Goal: Information Seeking & Learning: Learn about a topic

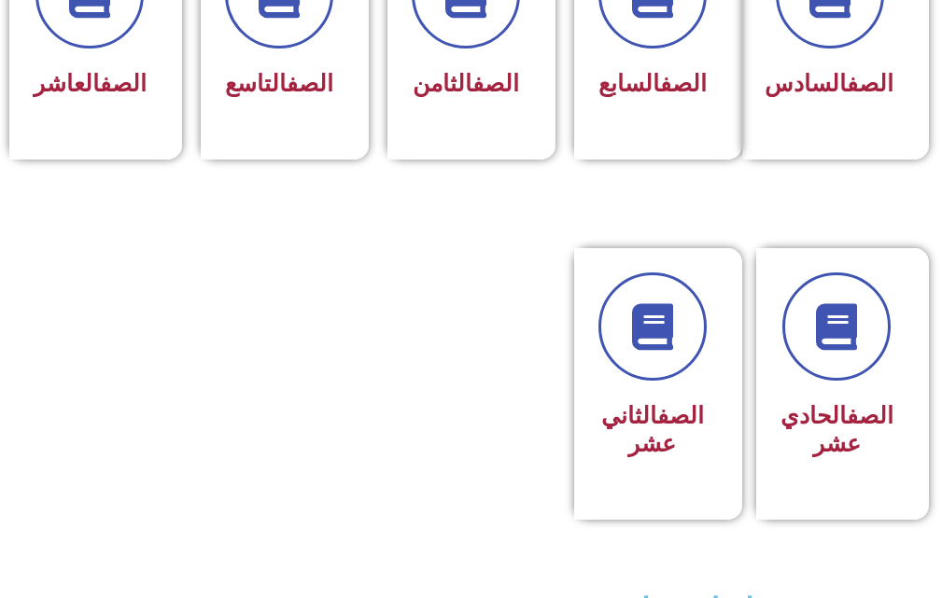
scroll to position [1027, 0]
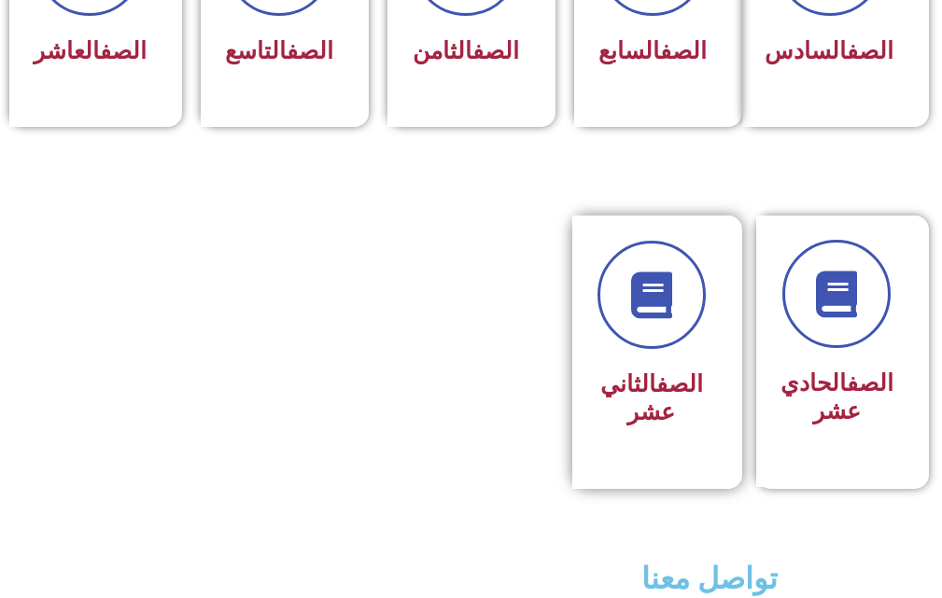
click at [663, 398] on link "الصف" at bounding box center [679, 384] width 47 height 27
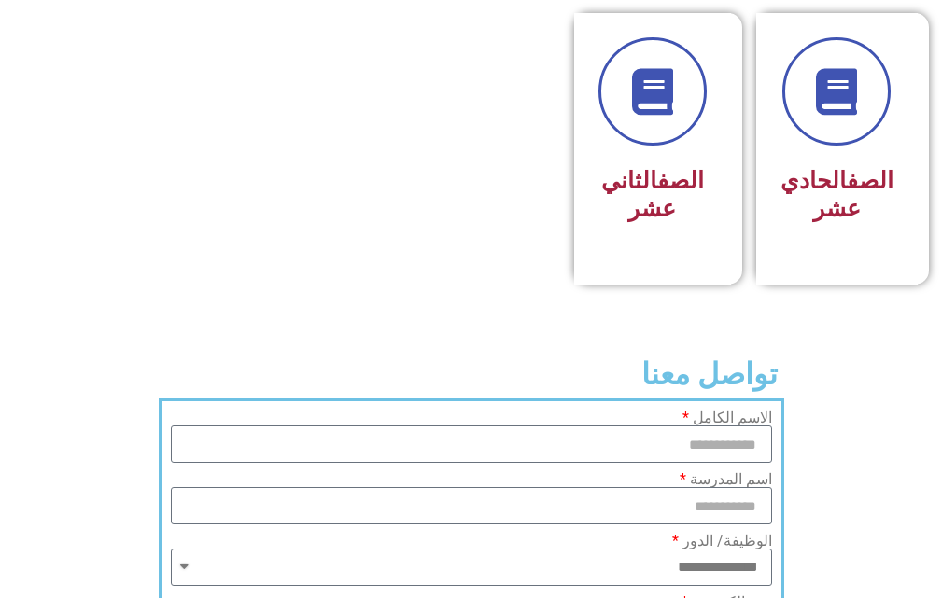
scroll to position [1214, 0]
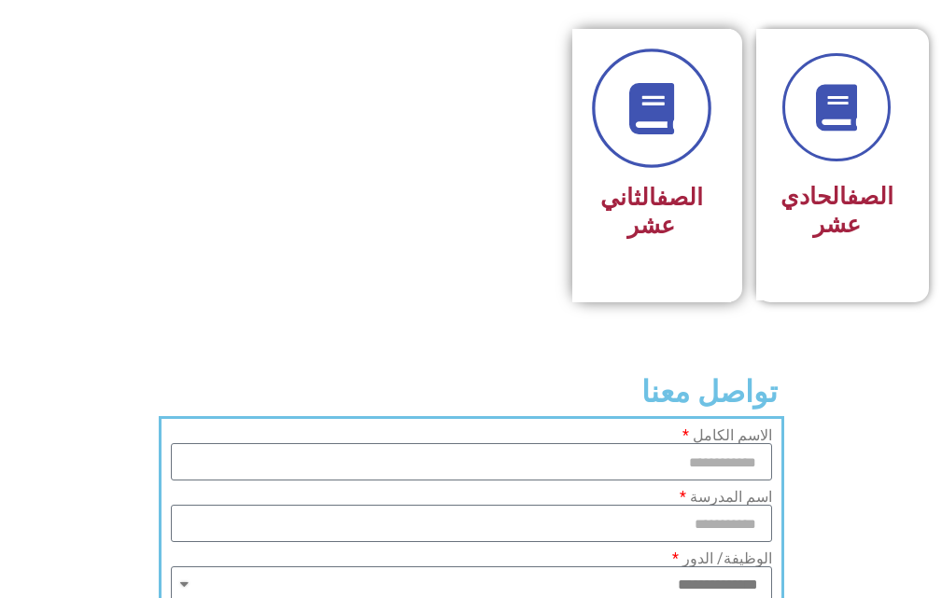
click at [639, 169] on link at bounding box center [651, 108] width 119 height 119
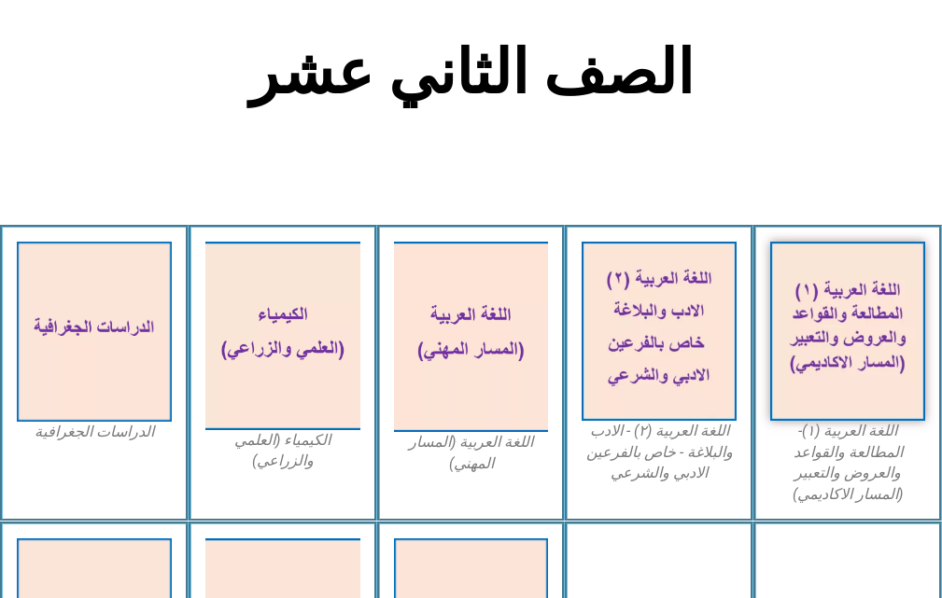
scroll to position [467, 0]
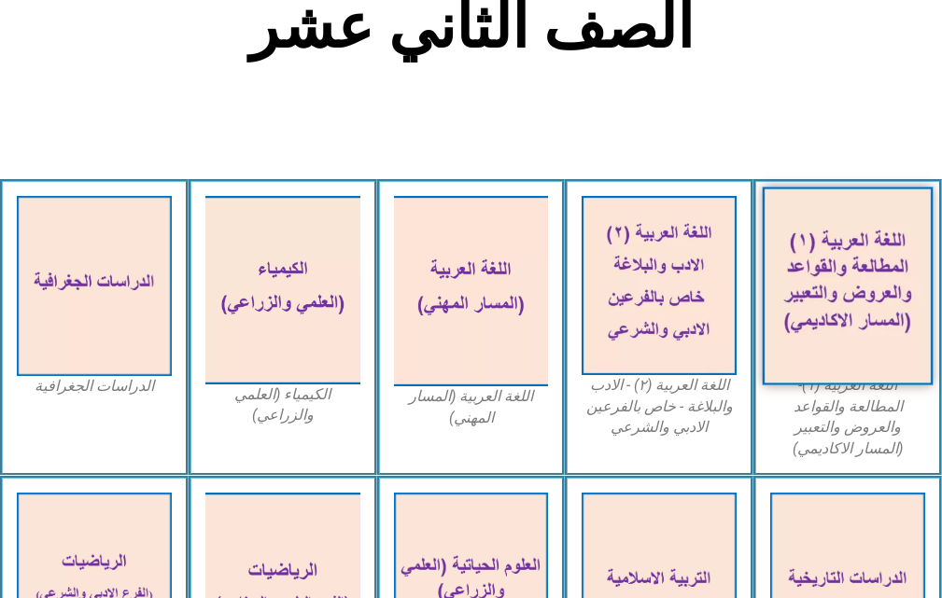
click at [870, 319] on img at bounding box center [848, 286] width 170 height 198
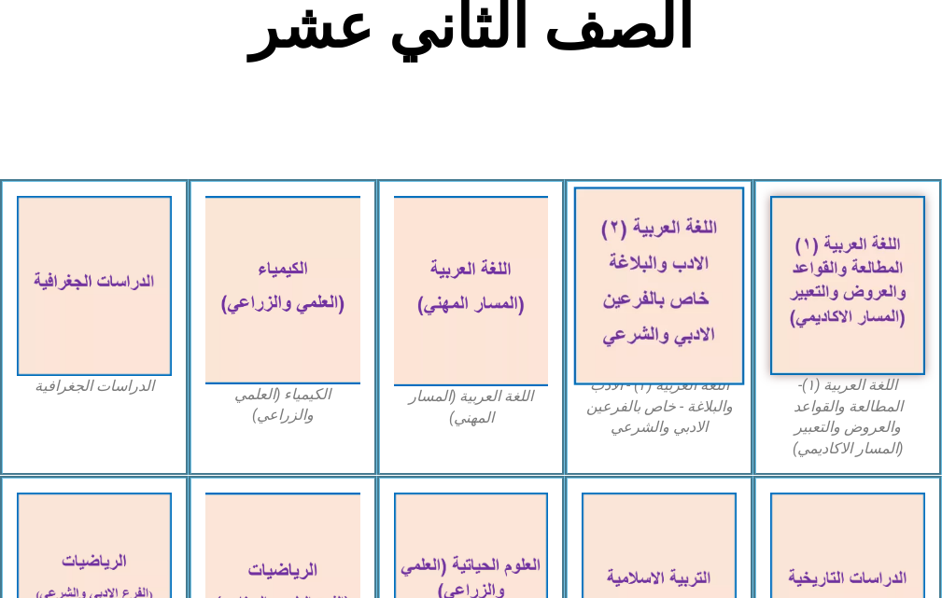
click at [580, 274] on img at bounding box center [659, 286] width 170 height 198
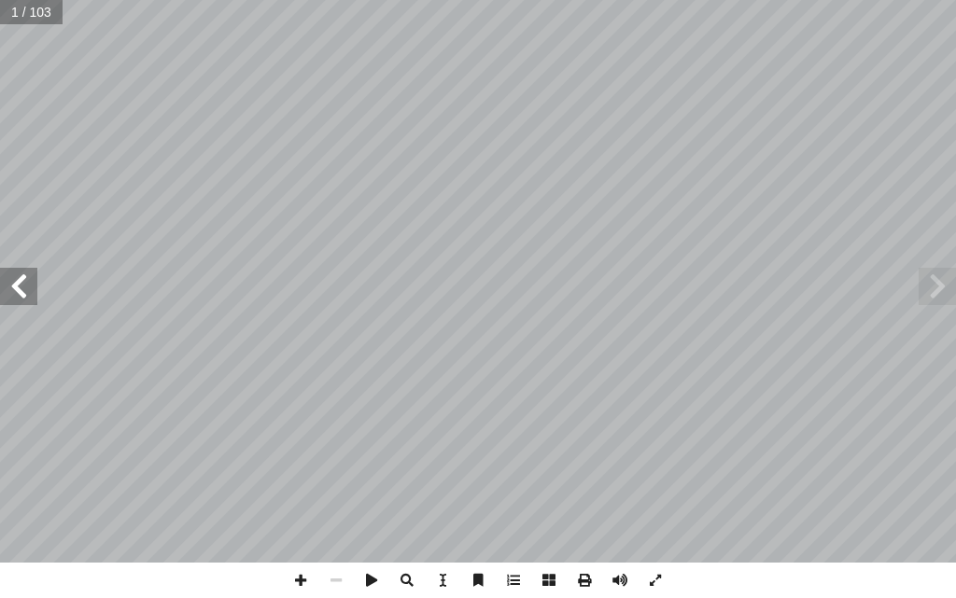
click at [21, 293] on span at bounding box center [18, 286] width 37 height 37
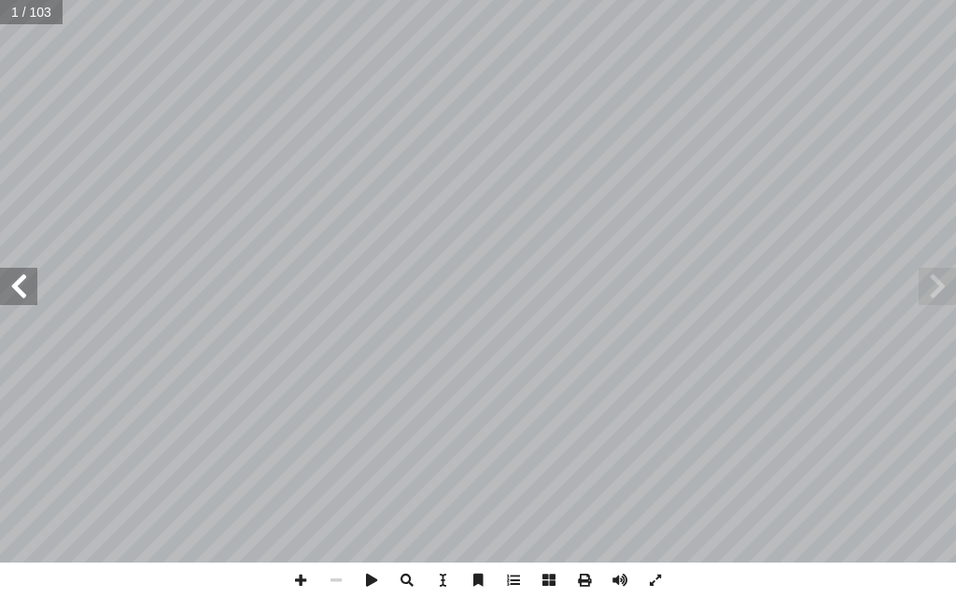
click at [21, 293] on span at bounding box center [18, 286] width 37 height 37
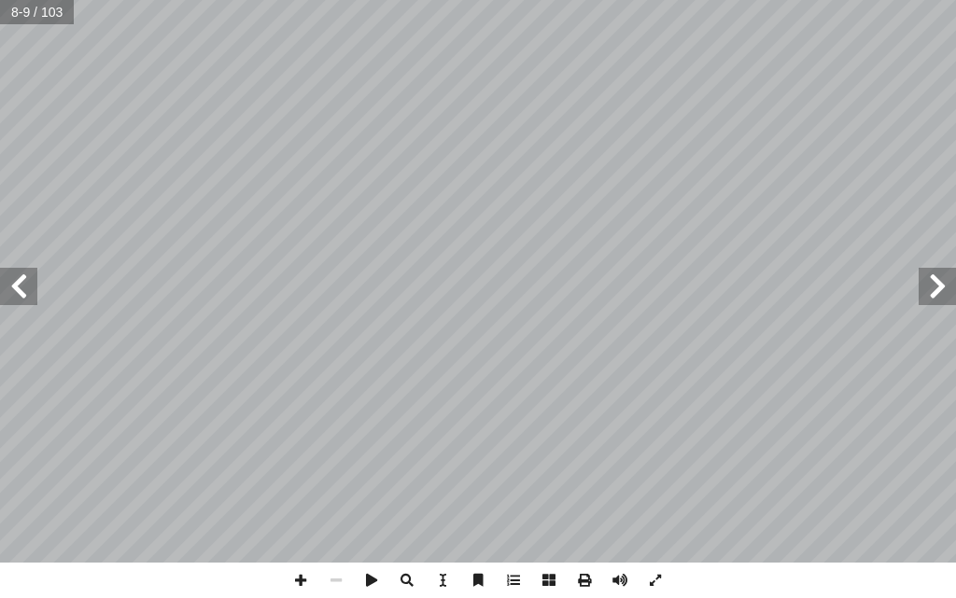
click at [21, 293] on span at bounding box center [18, 286] width 37 height 37
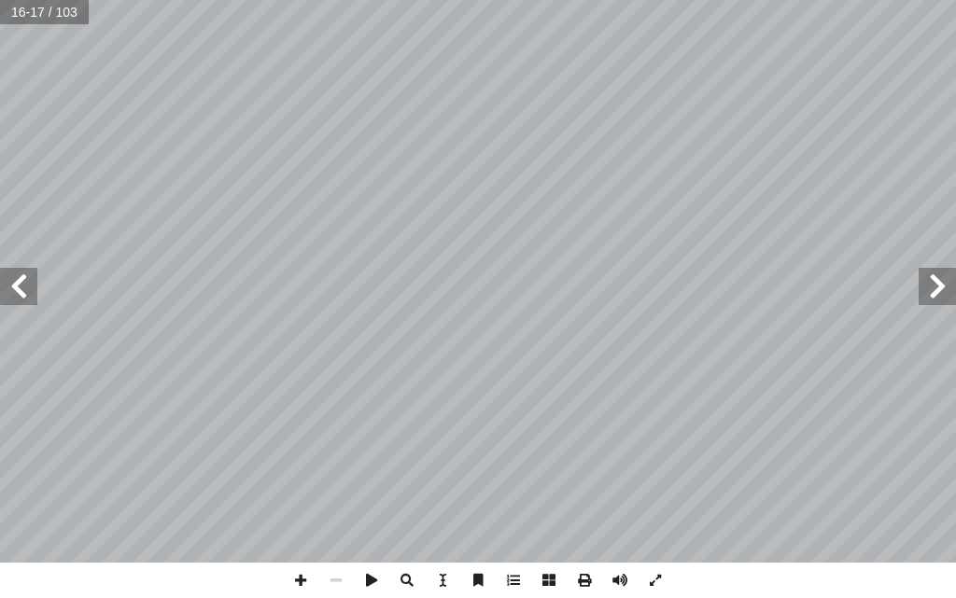
click at [21, 293] on span at bounding box center [18, 286] width 37 height 37
click at [298, 577] on span at bounding box center [300, 580] width 35 height 35
click at [639, 356] on div "1 ٨ ستيعاب: � الفهم وال تي: أ ا فيما ي ِ حيحة ّ الص ِ جابة إ � ال ِ رمز َ حول ً…" at bounding box center [478, 281] width 956 height 563
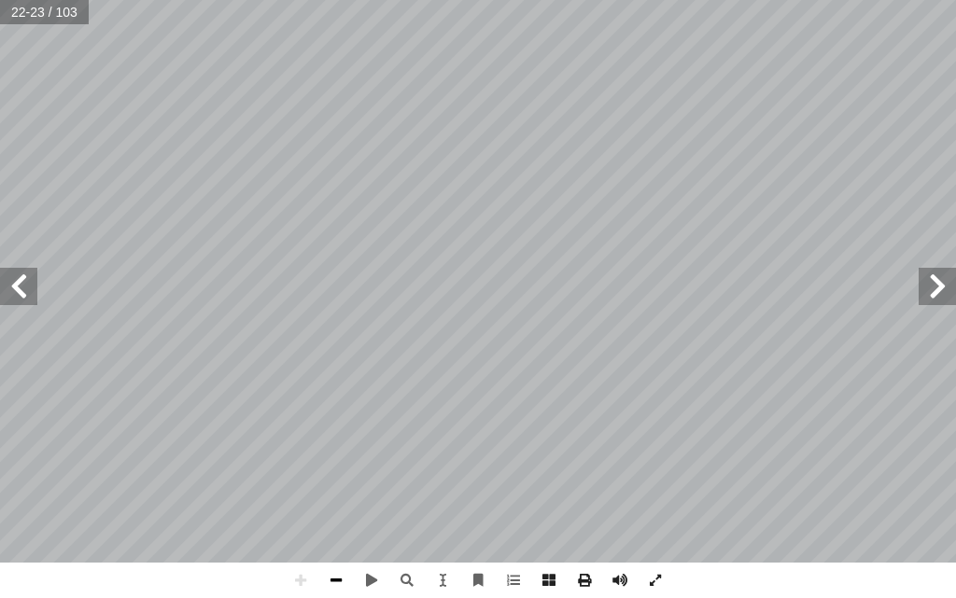
click at [342, 583] on span at bounding box center [335, 580] width 35 height 35
click at [5, 284] on span at bounding box center [18, 286] width 37 height 37
click at [4, 288] on span at bounding box center [18, 286] width 37 height 37
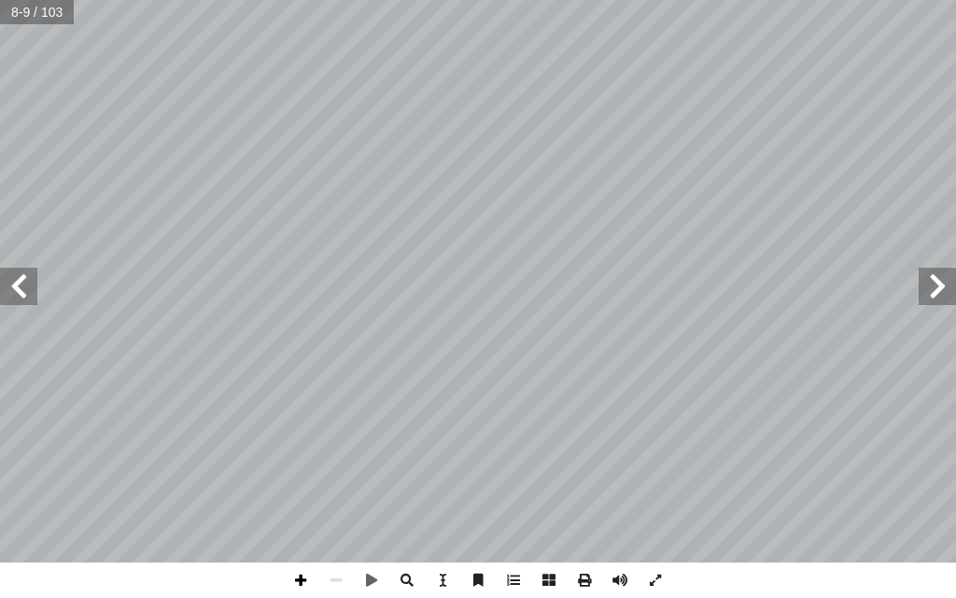
click at [303, 580] on span at bounding box center [300, 580] width 35 height 35
click at [955, 285] on span at bounding box center [937, 286] width 37 height 37
click at [342, 586] on span at bounding box center [335, 580] width 35 height 35
click at [23, 285] on span at bounding box center [18, 286] width 37 height 37
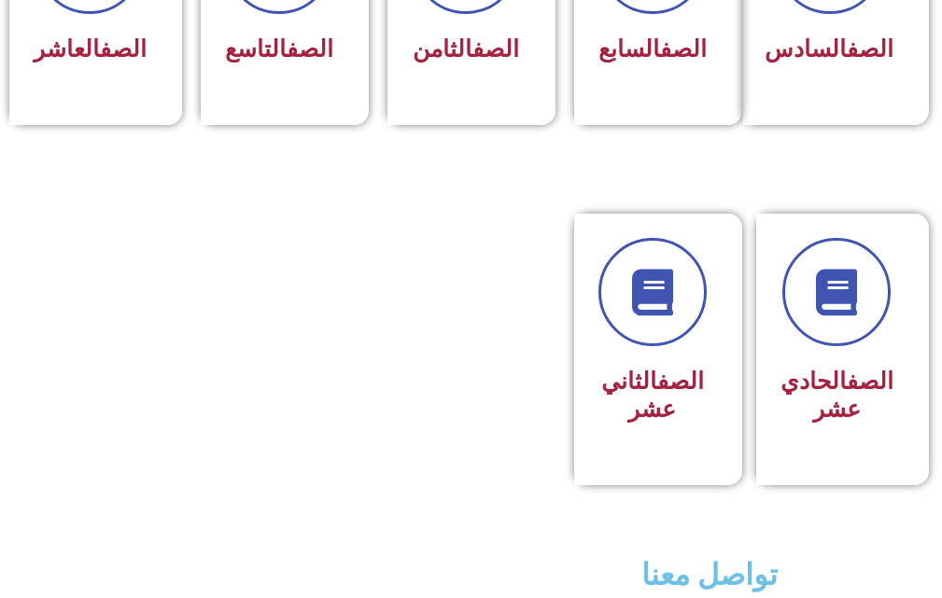
scroll to position [1214, 0]
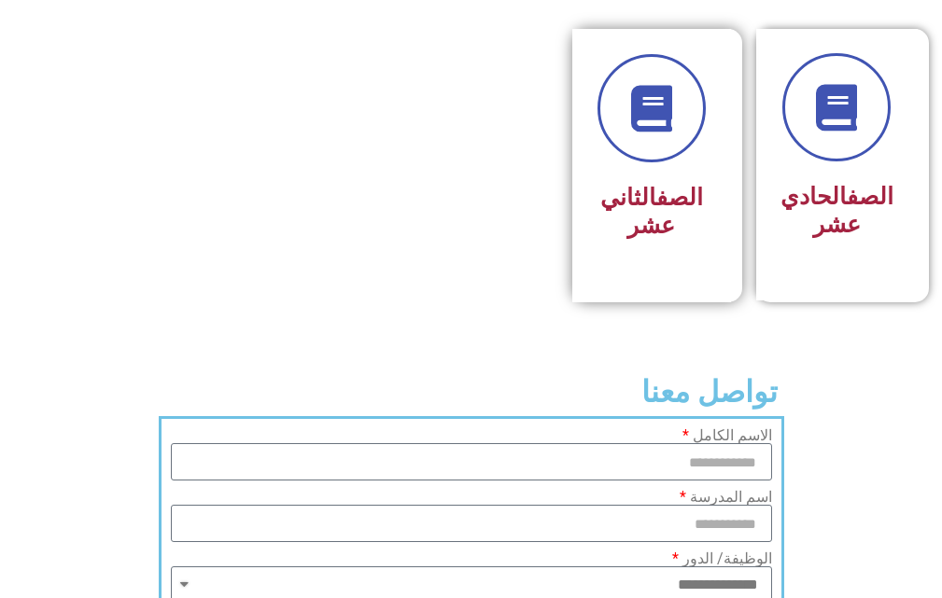
click at [702, 104] on div at bounding box center [651, 108] width 108 height 108
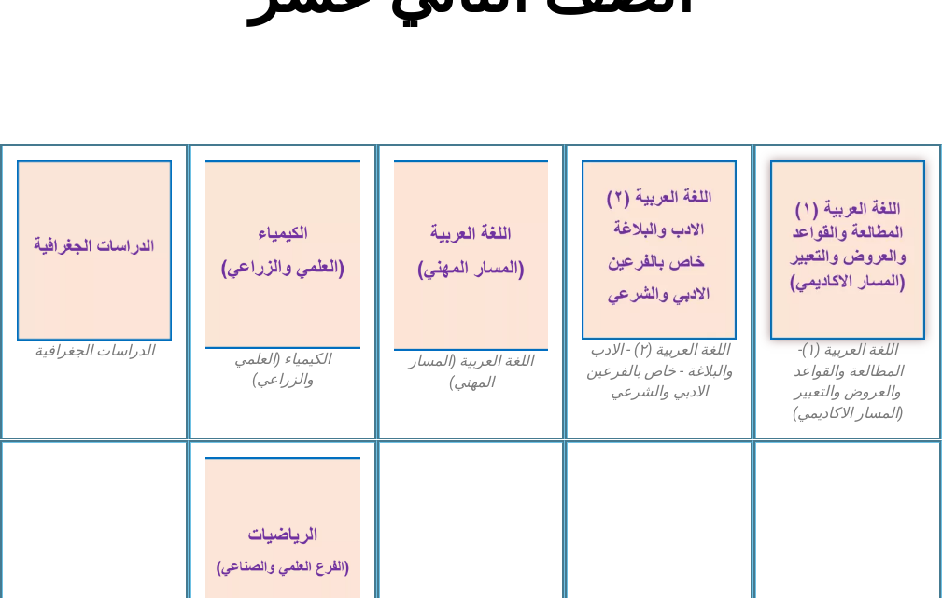
scroll to position [467, 0]
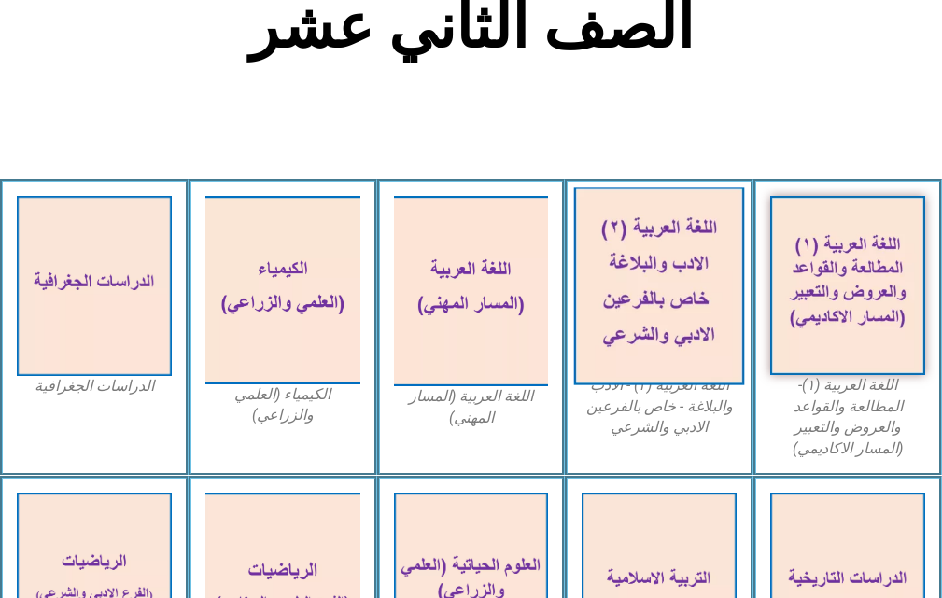
click at [692, 275] on img at bounding box center [659, 286] width 170 height 198
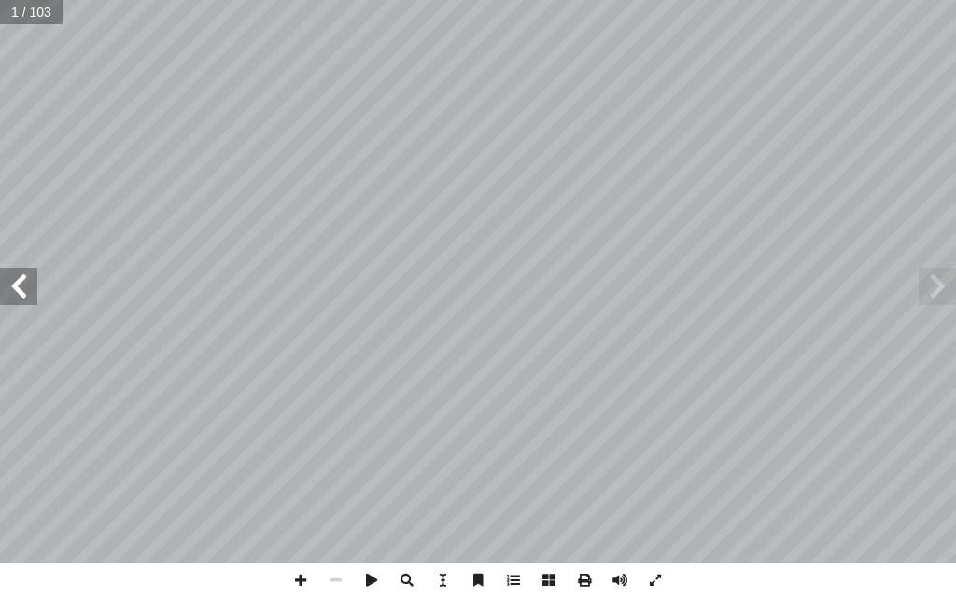
click at [9, 296] on span at bounding box center [18, 286] width 37 height 37
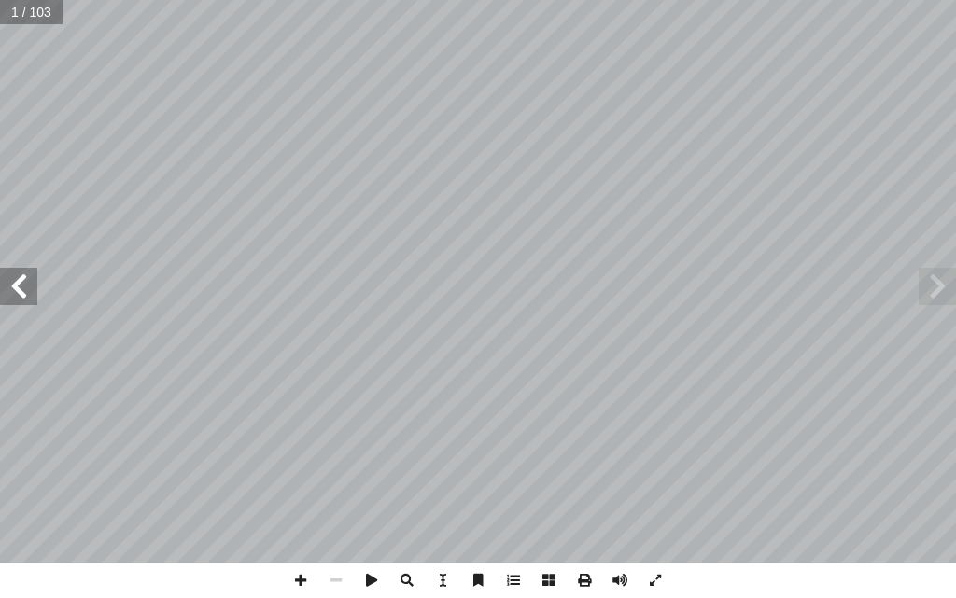
click at [9, 296] on span at bounding box center [18, 286] width 37 height 37
click at [300, 578] on span at bounding box center [300, 580] width 35 height 35
click at [334, 592] on span at bounding box center [335, 580] width 35 height 35
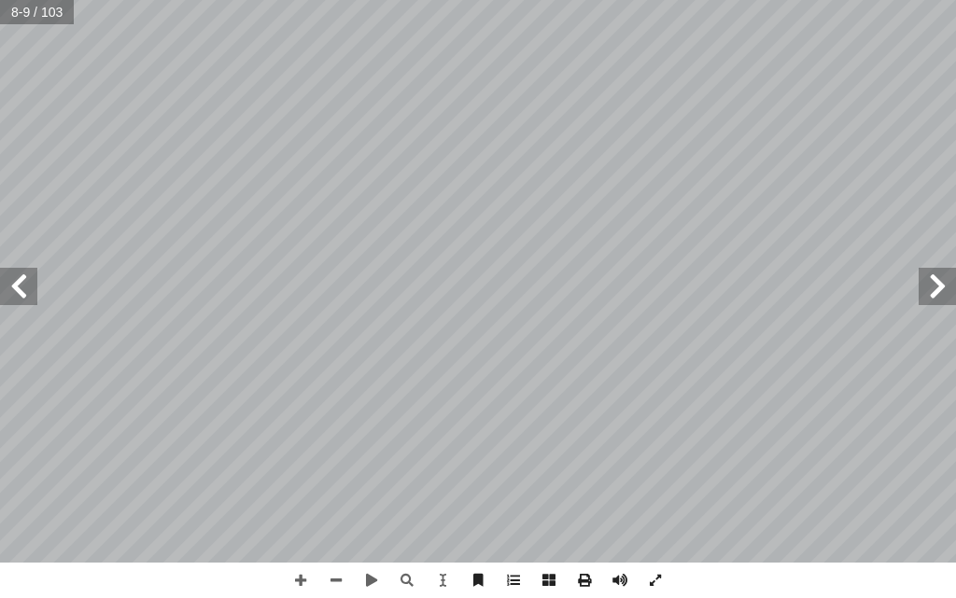
click at [949, 0] on html "الصفحة الرئيسية الصف الأول الصف الثاني الصف الثالث الصف الرابع الصف الخامس الصف…" at bounding box center [478, 63] width 956 height 126
